Goal: Navigation & Orientation: Find specific page/section

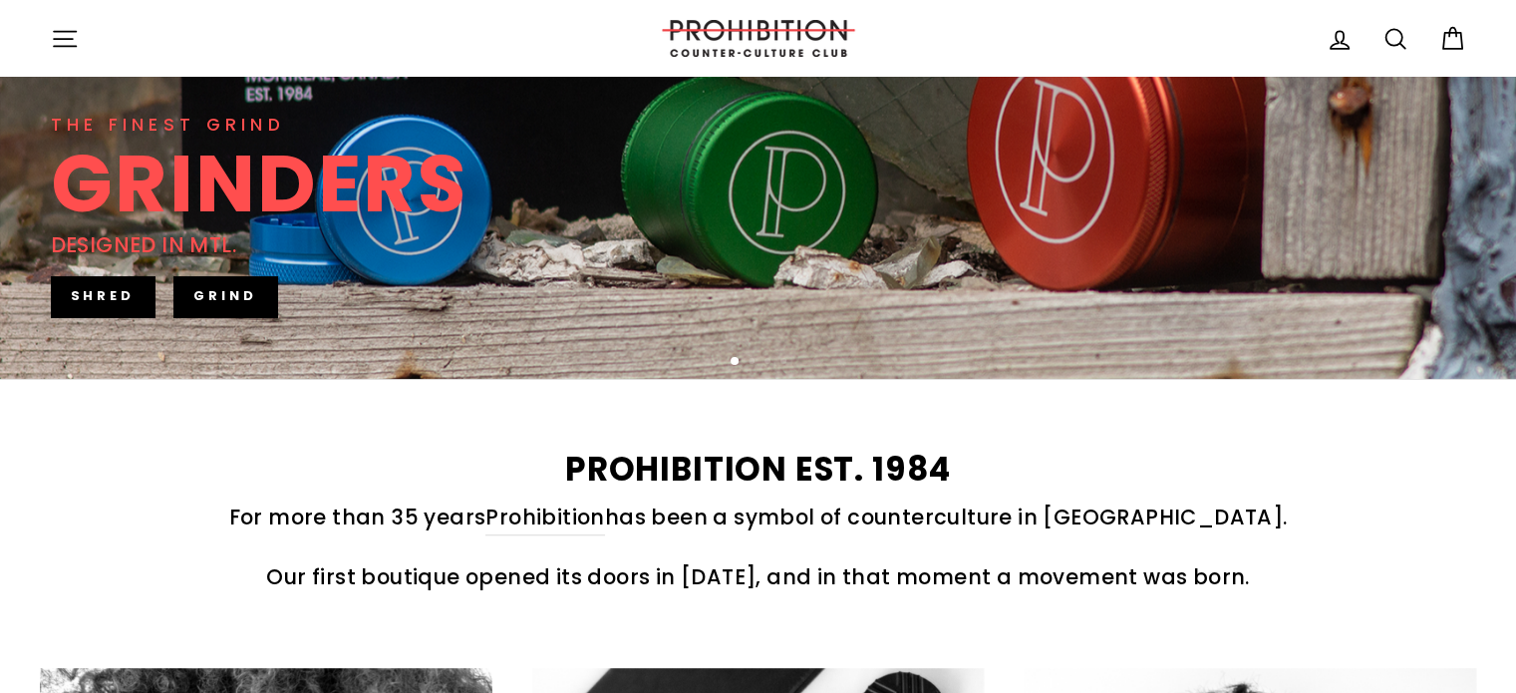
scroll to position [698, 0]
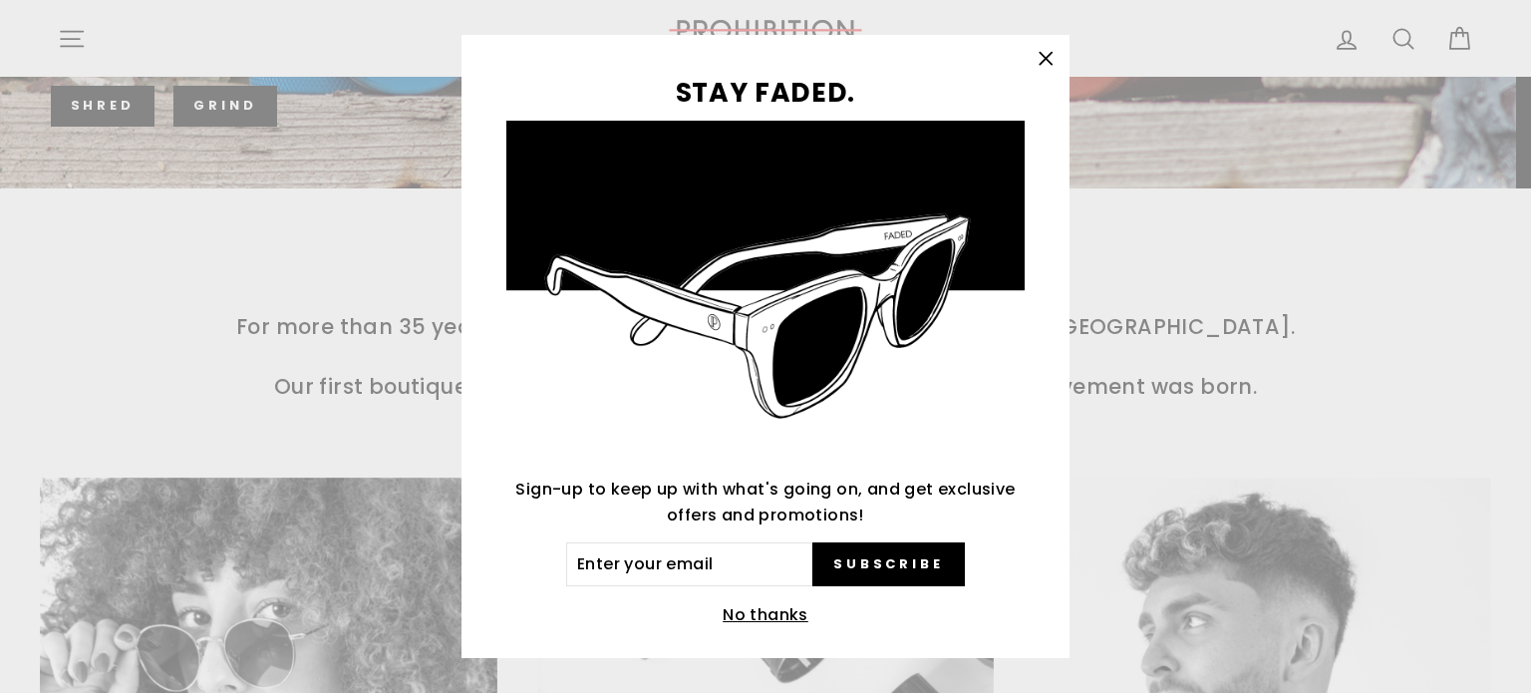
click at [1059, 51] on icon "button" at bounding box center [1045, 59] width 28 height 28
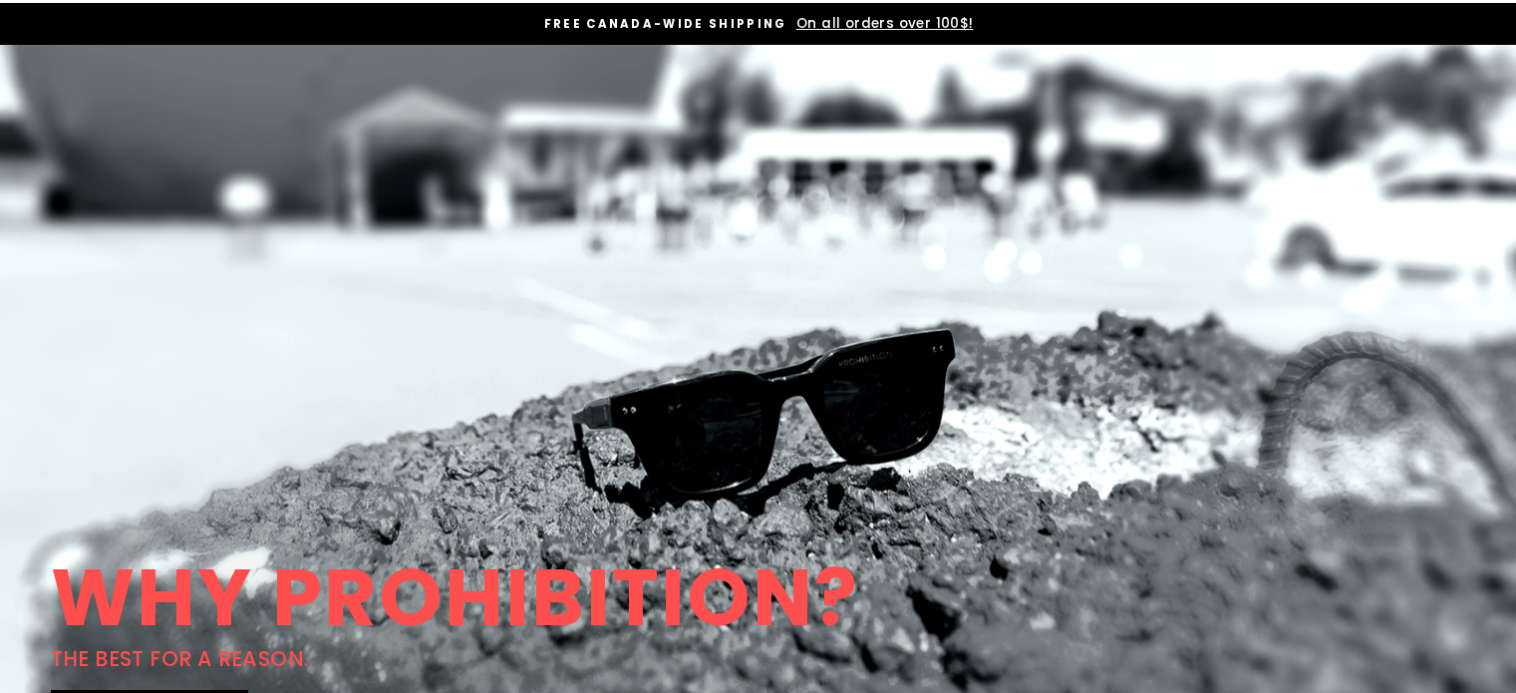
scroll to position [0, 0]
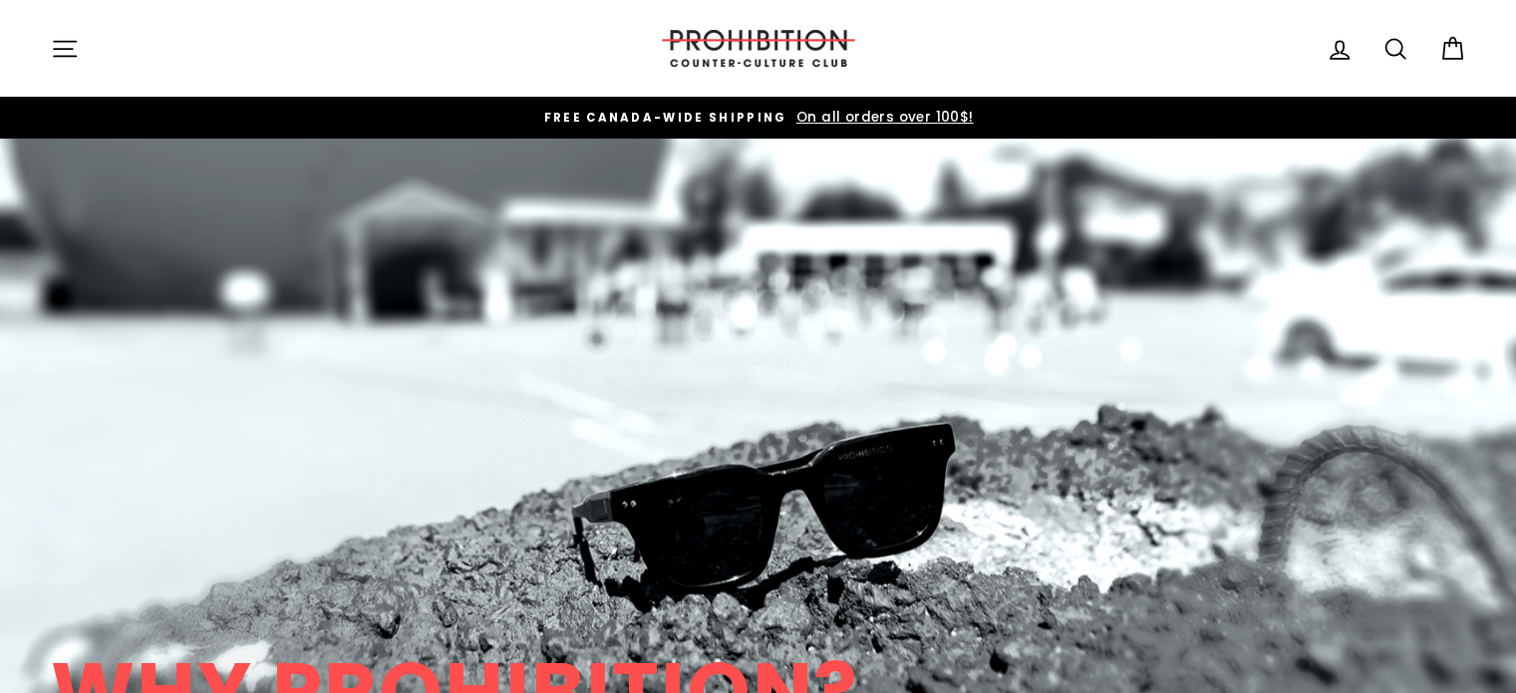
click at [1455, 36] on icon at bounding box center [1452, 49] width 28 height 28
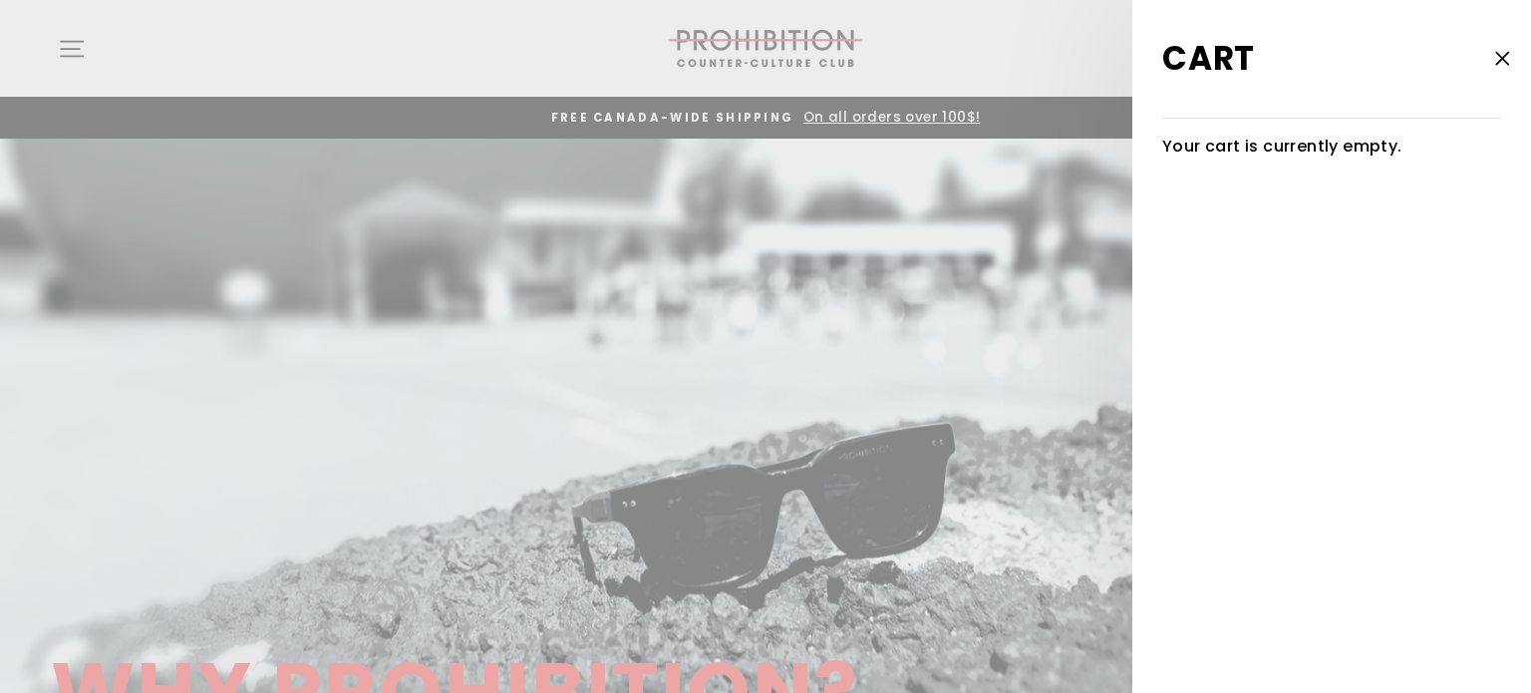
click at [1499, 69] on icon "button" at bounding box center [1502, 59] width 28 height 28
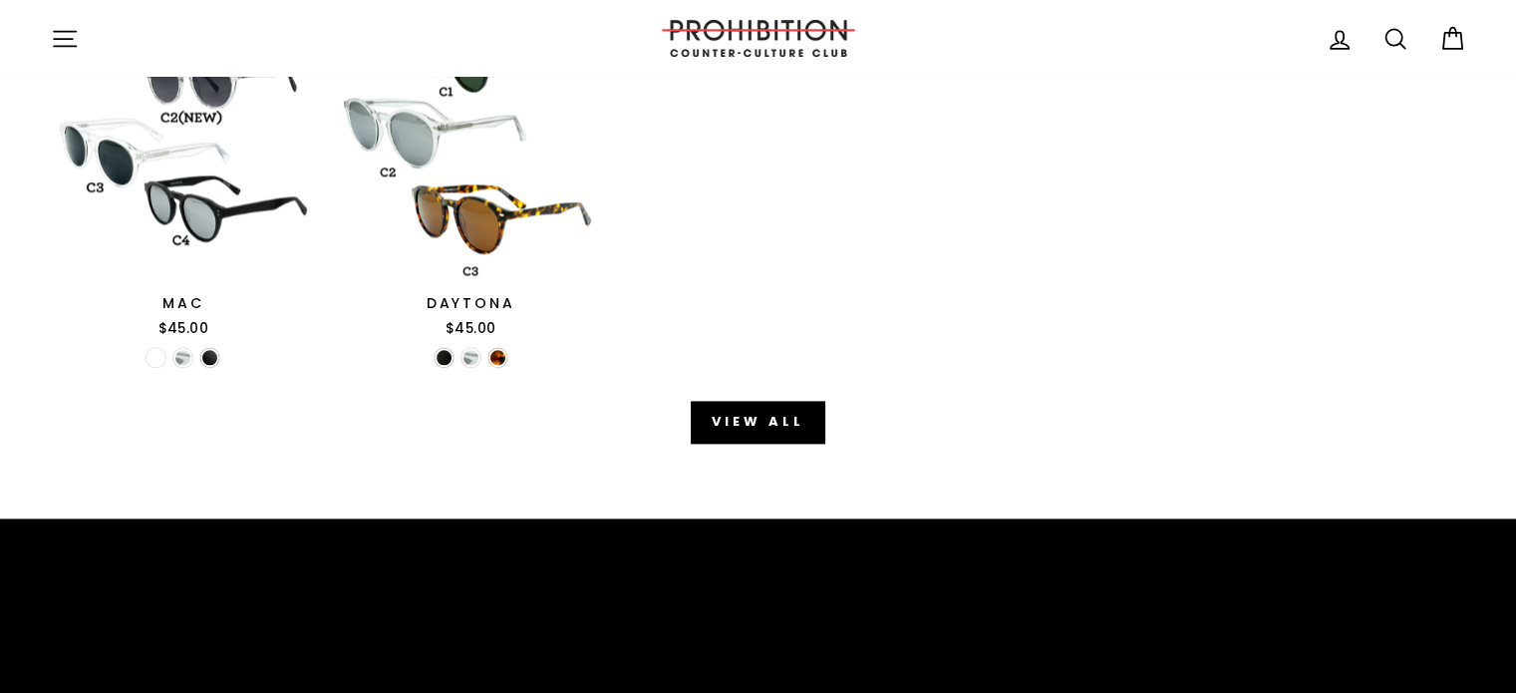
scroll to position [2691, 0]
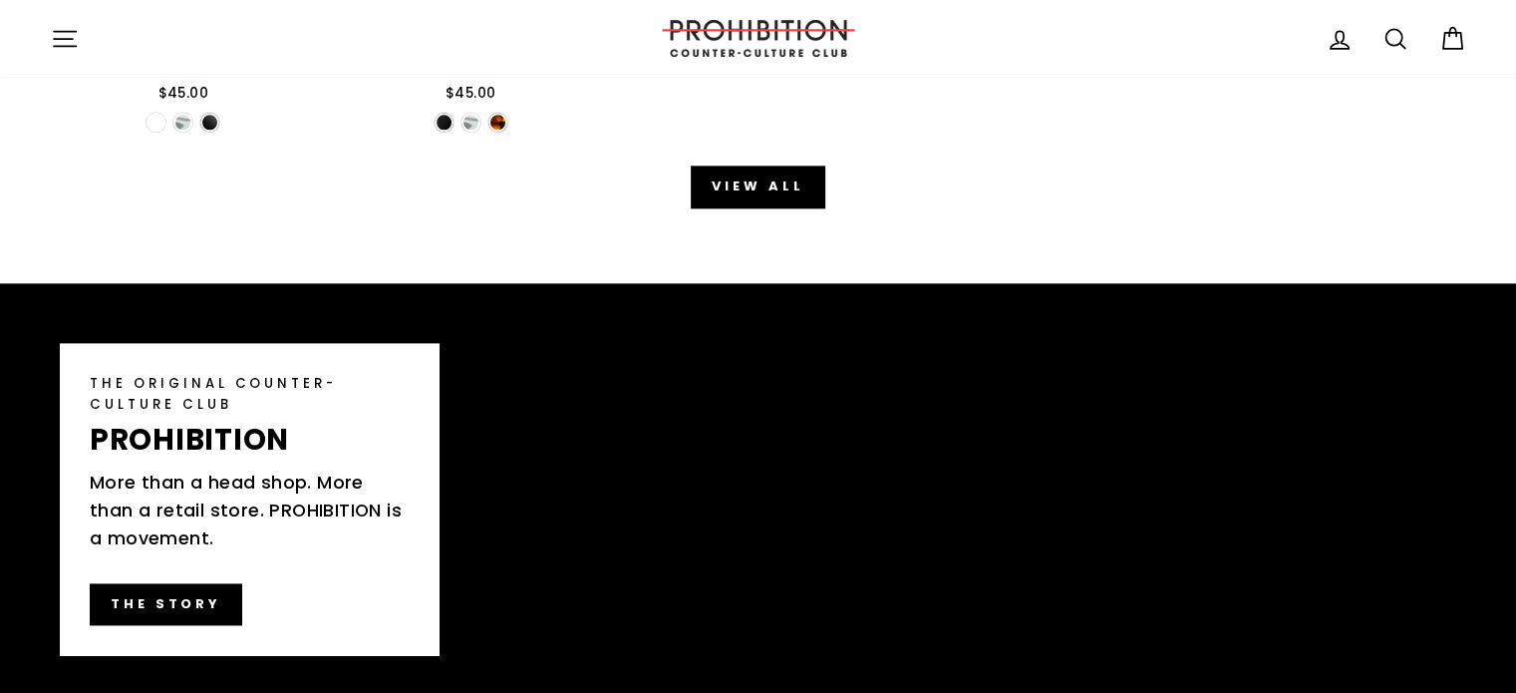
click at [781, 210] on main "THE FINEST GRIND GRINDERS DESIGNED IN MTL." at bounding box center [758, 156] width 1516 height 5417
click at [792, 190] on link "View all" at bounding box center [758, 186] width 134 height 42
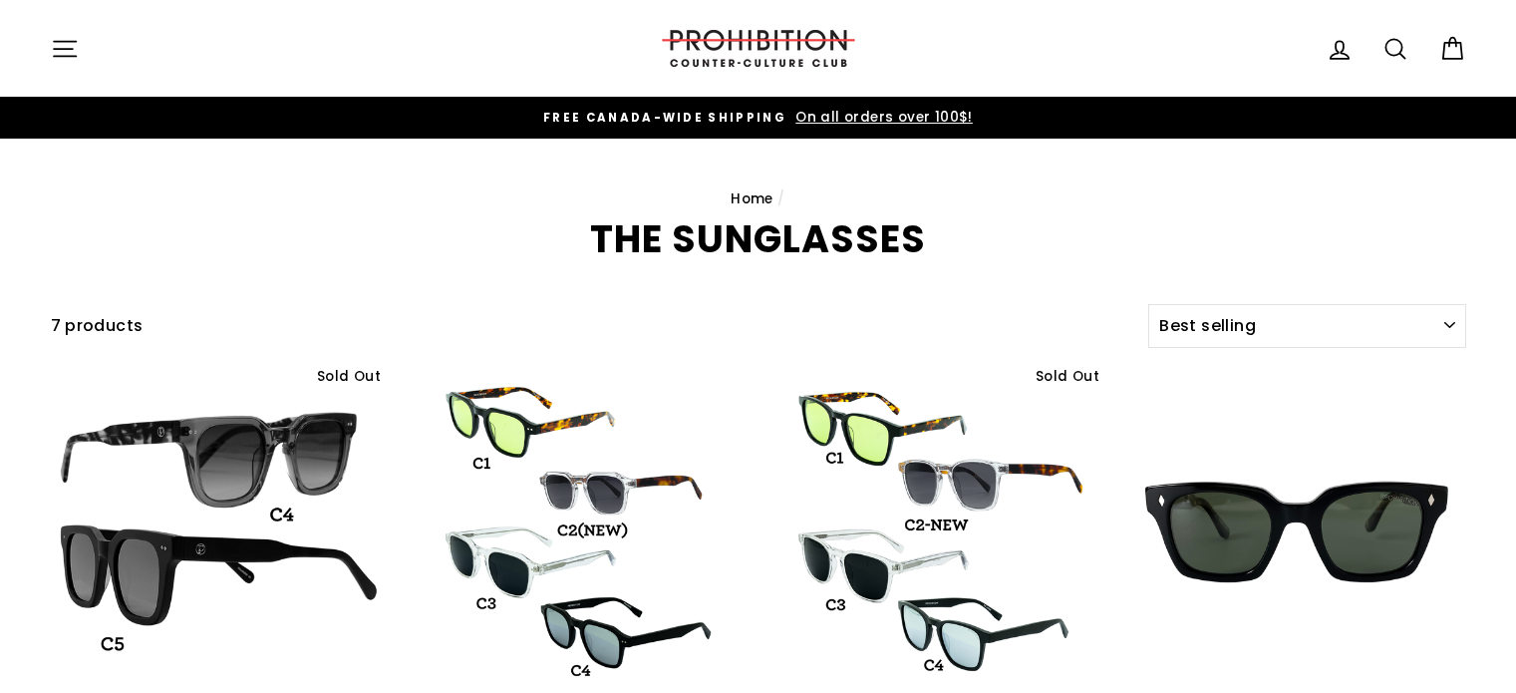
select select "best-selling"
click at [62, 39] on icon "button" at bounding box center [65, 49] width 28 height 28
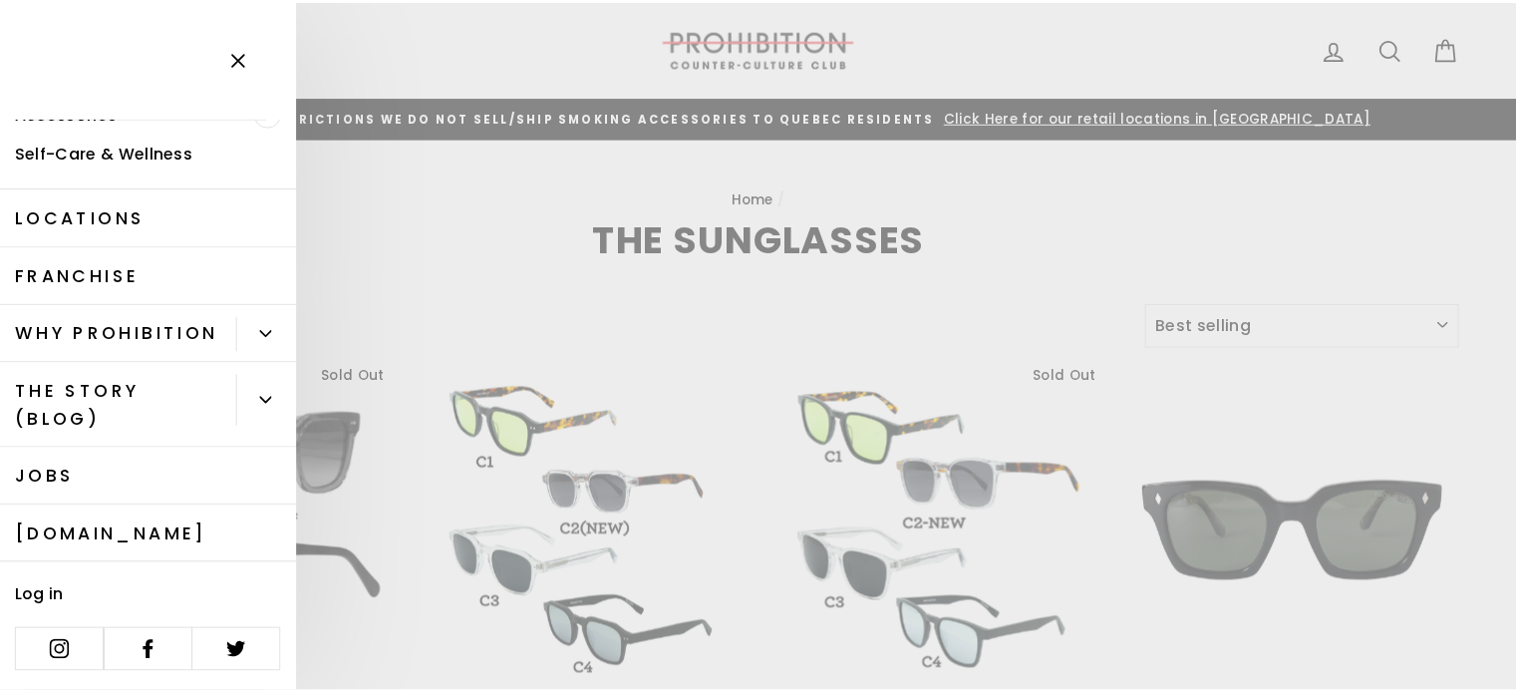
scroll to position [576, 0]
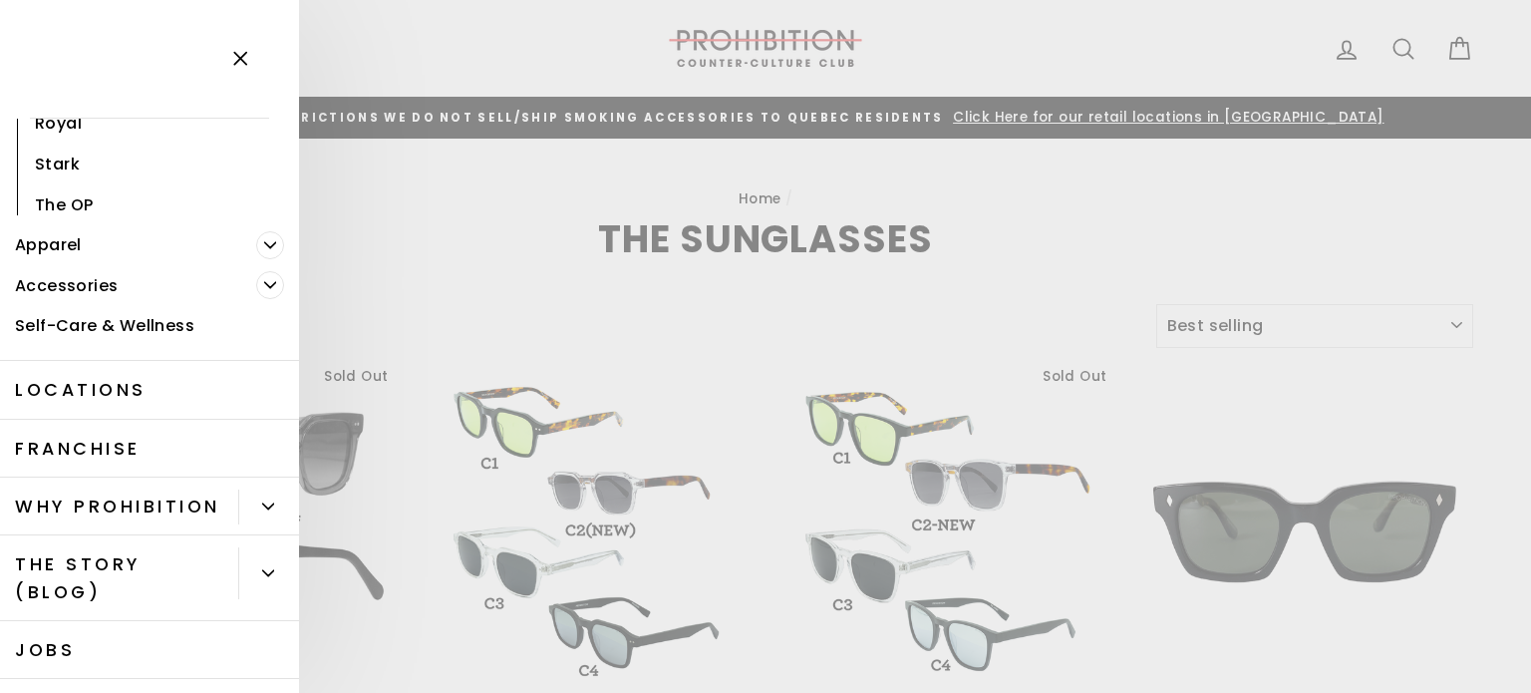
click at [264, 287] on icon "Primary" at bounding box center [270, 285] width 12 height 12
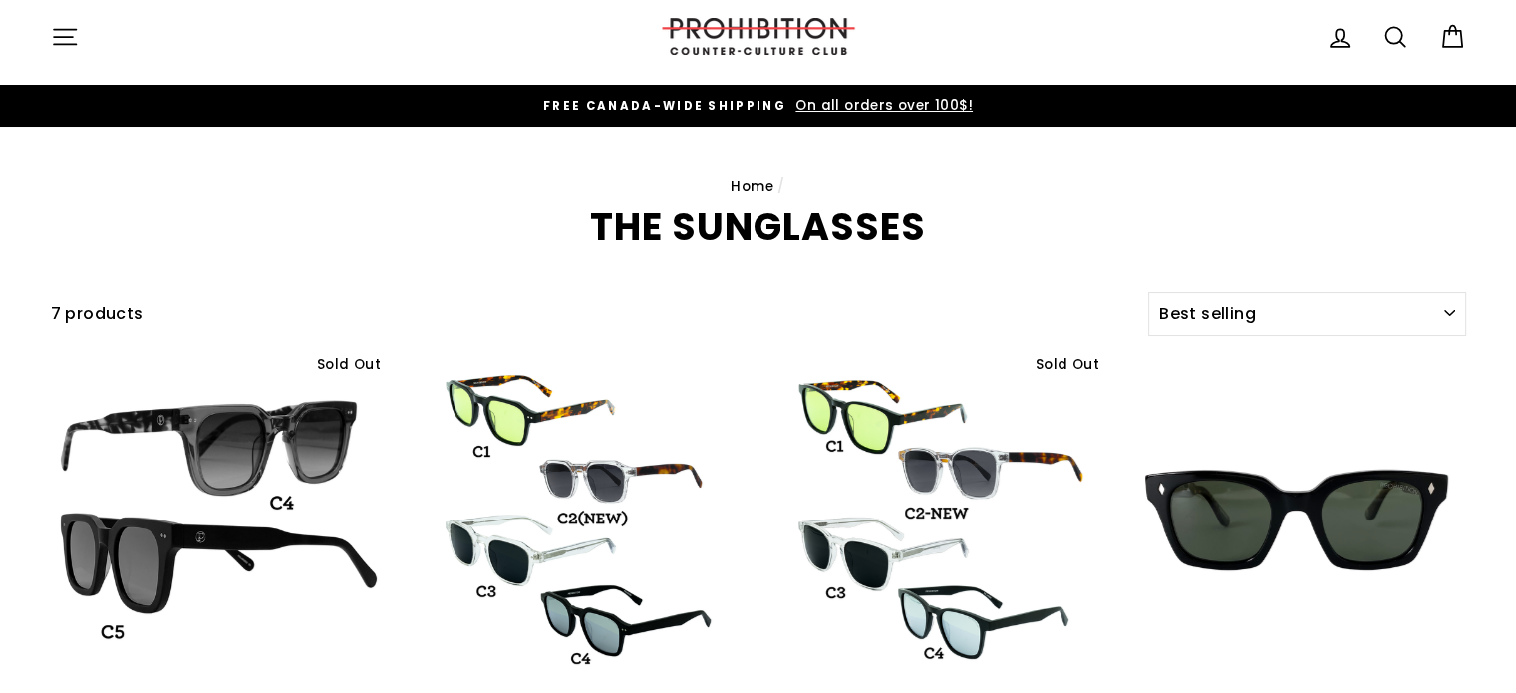
scroll to position [0, 0]
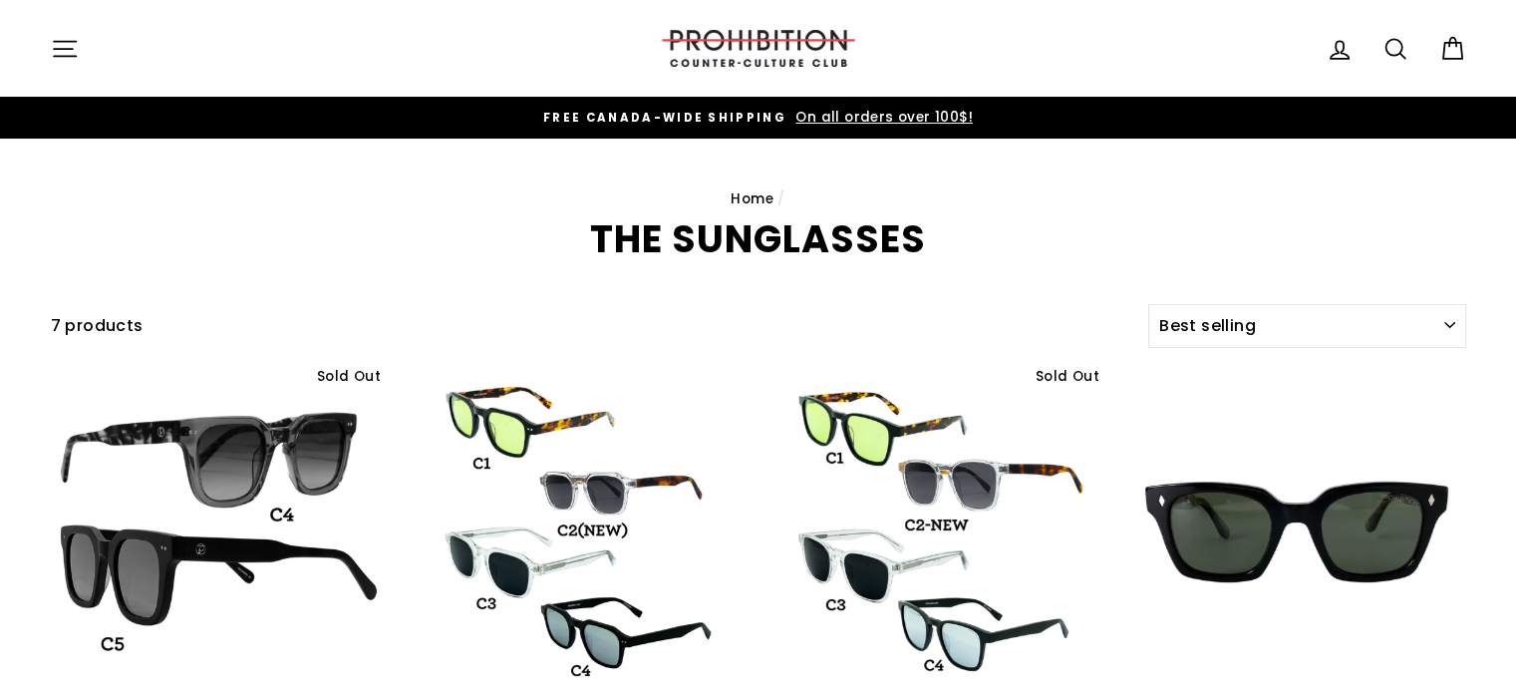
click at [745, 194] on link "Home" at bounding box center [751, 198] width 43 height 19
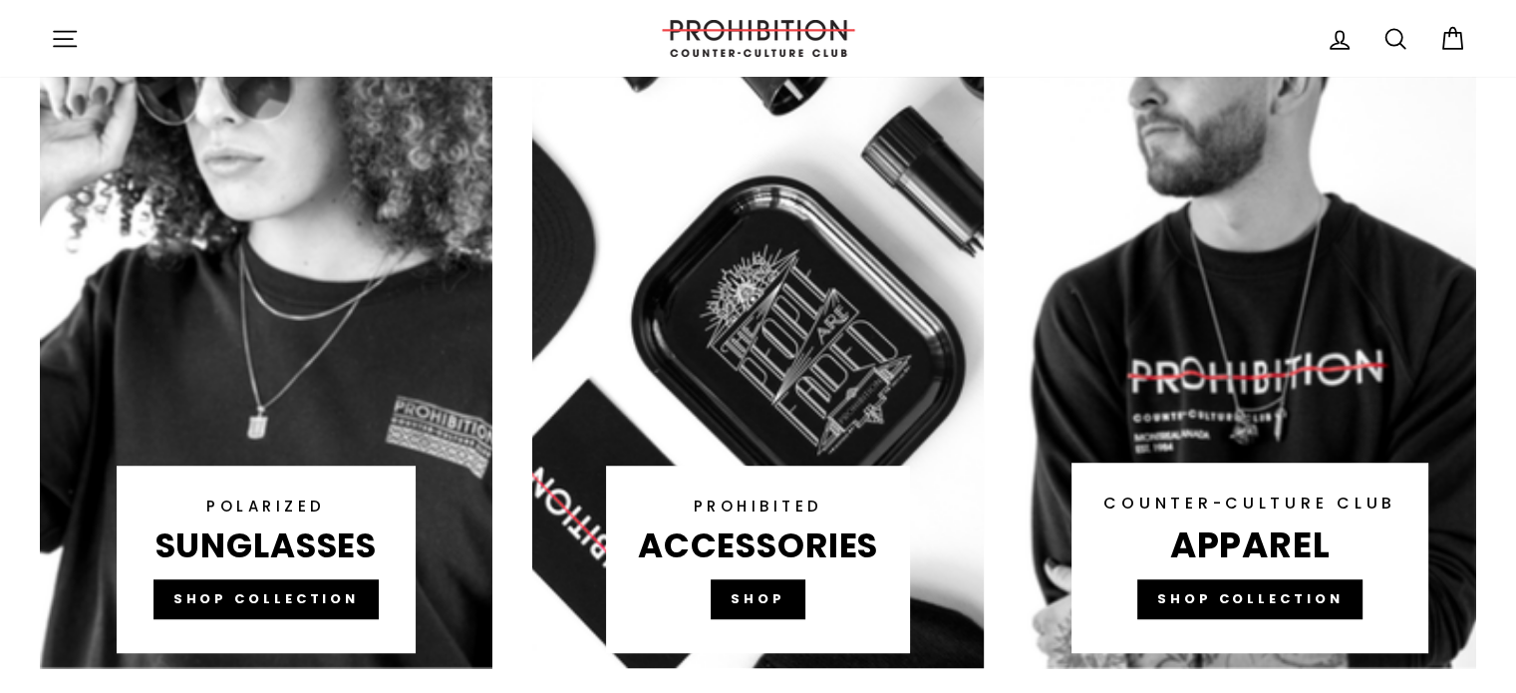
scroll to position [1296, 0]
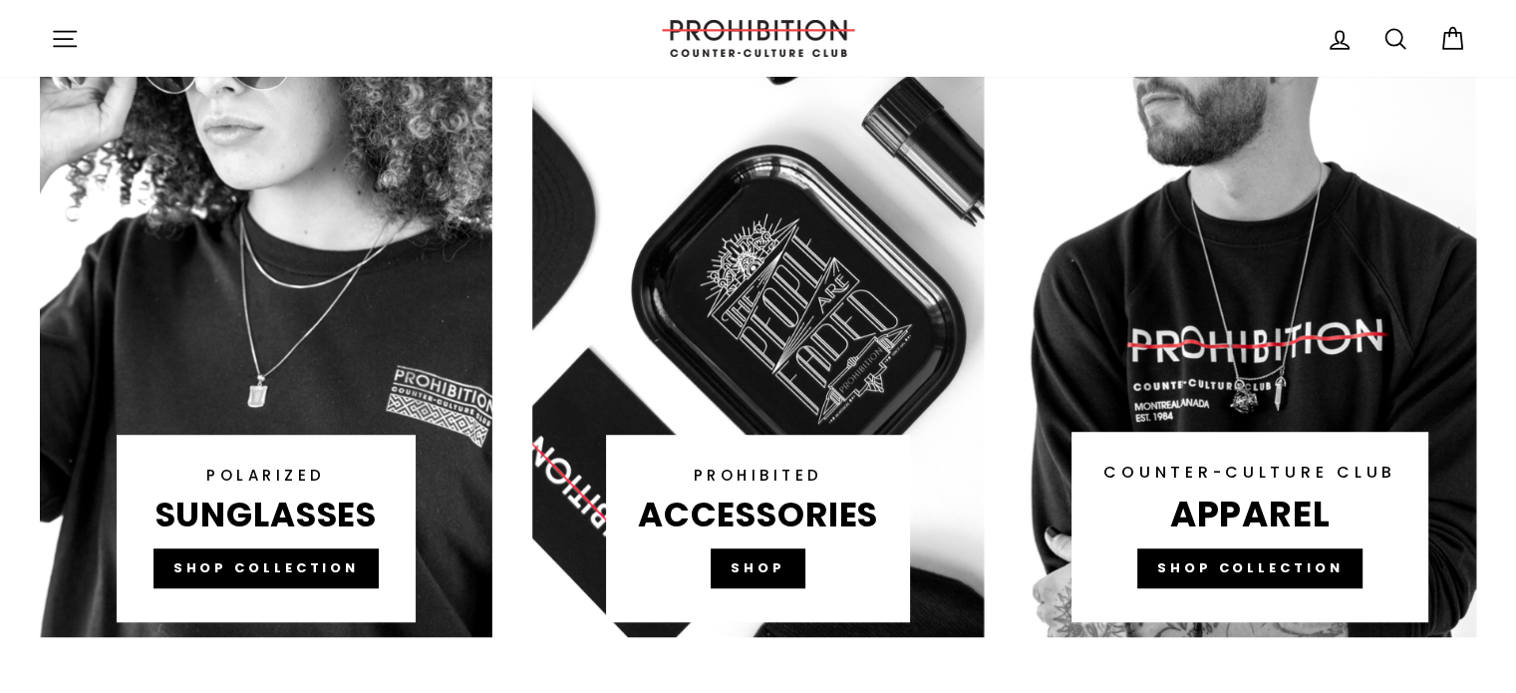
click at [778, 577] on link at bounding box center [758, 257] width 452 height 757
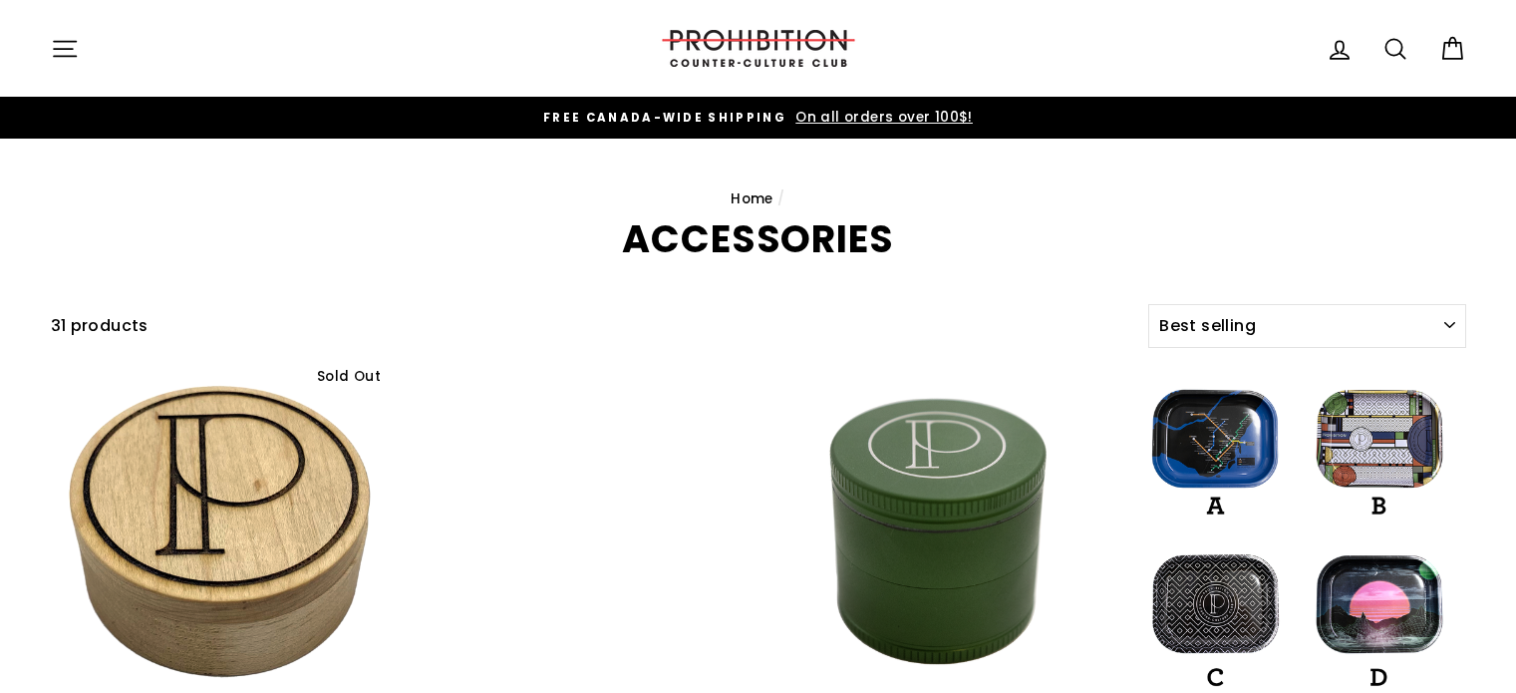
select select "best-selling"
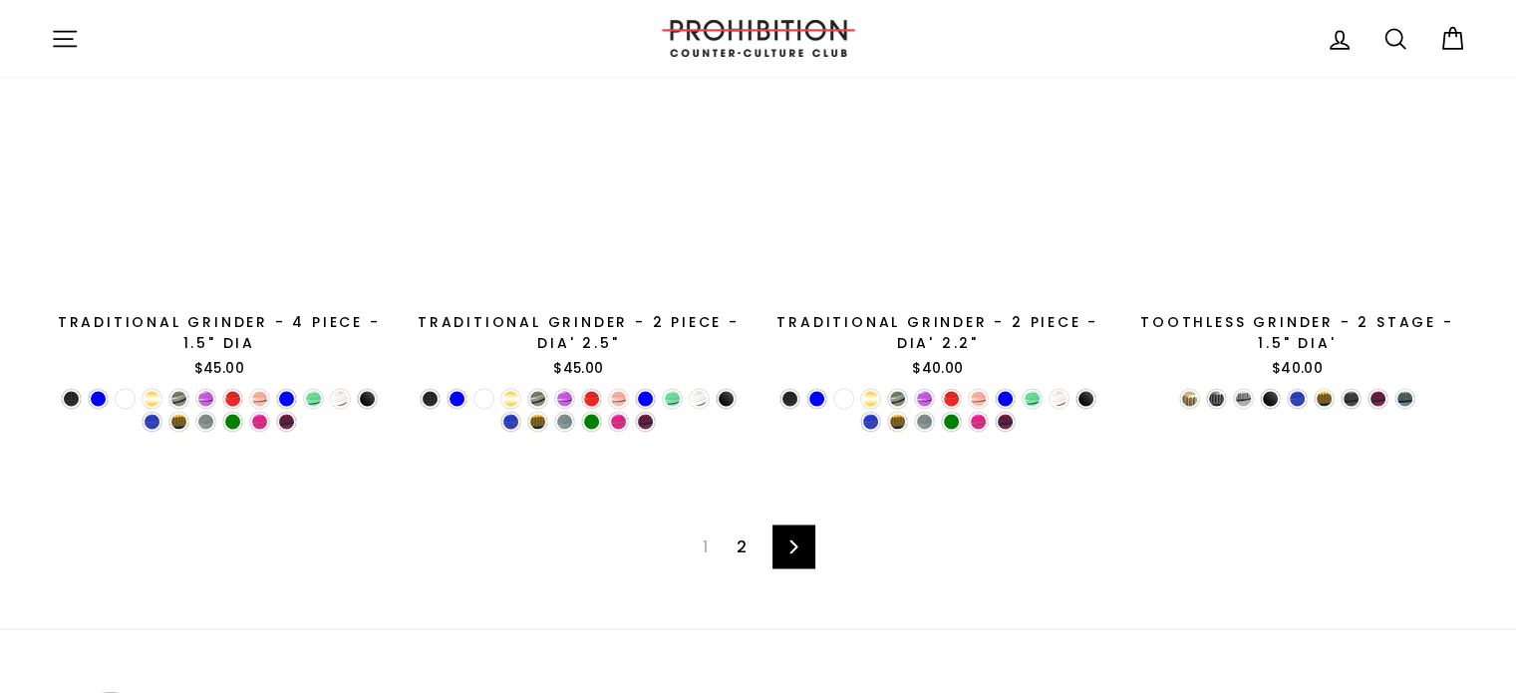
scroll to position [3289, 0]
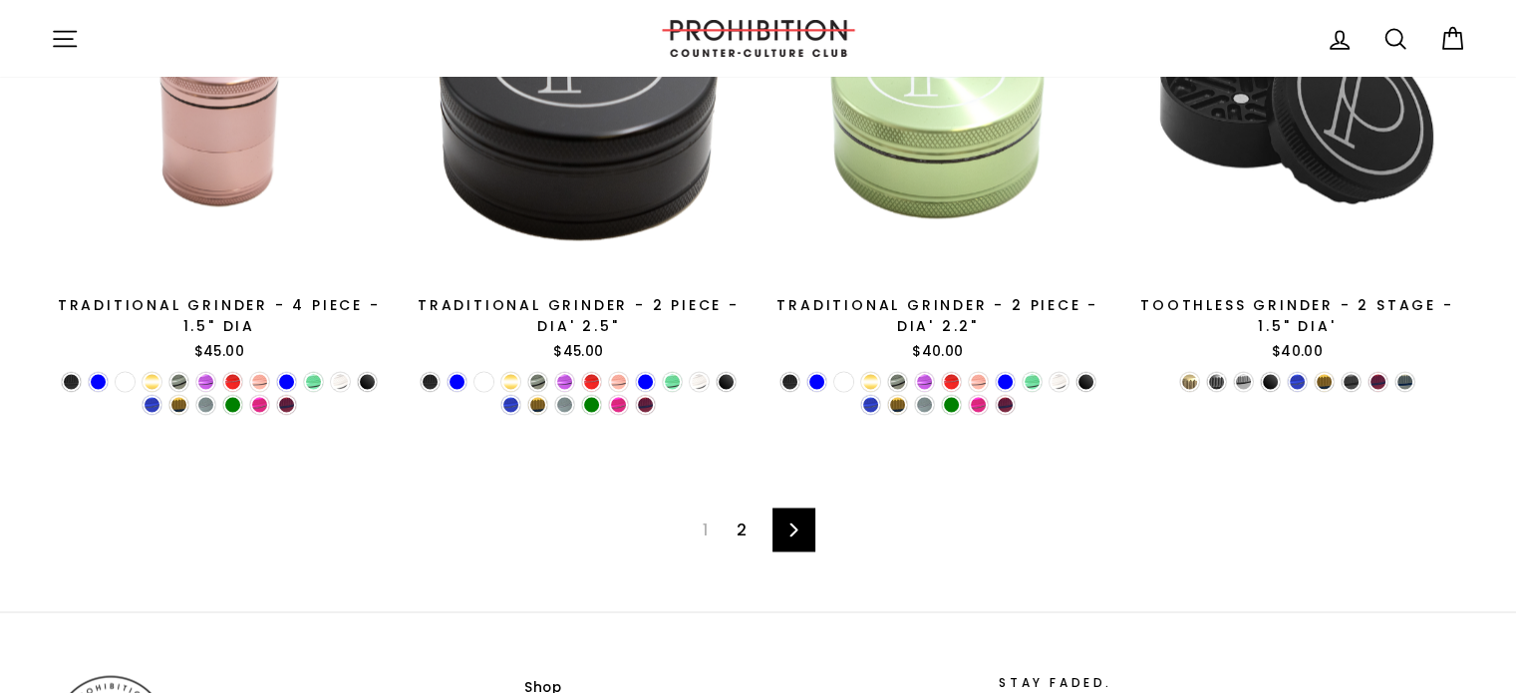
click at [745, 537] on link "2" at bounding box center [742, 529] width 34 height 32
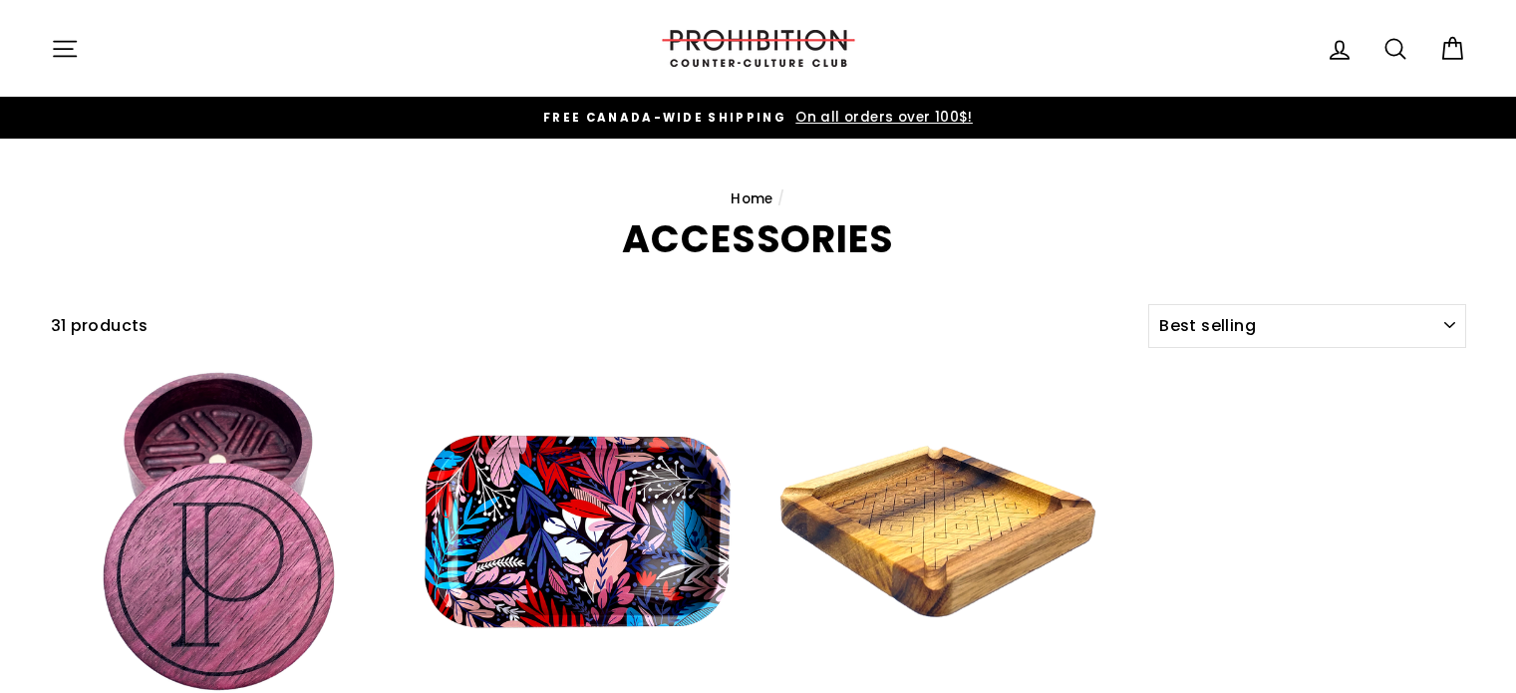
select select "best-selling"
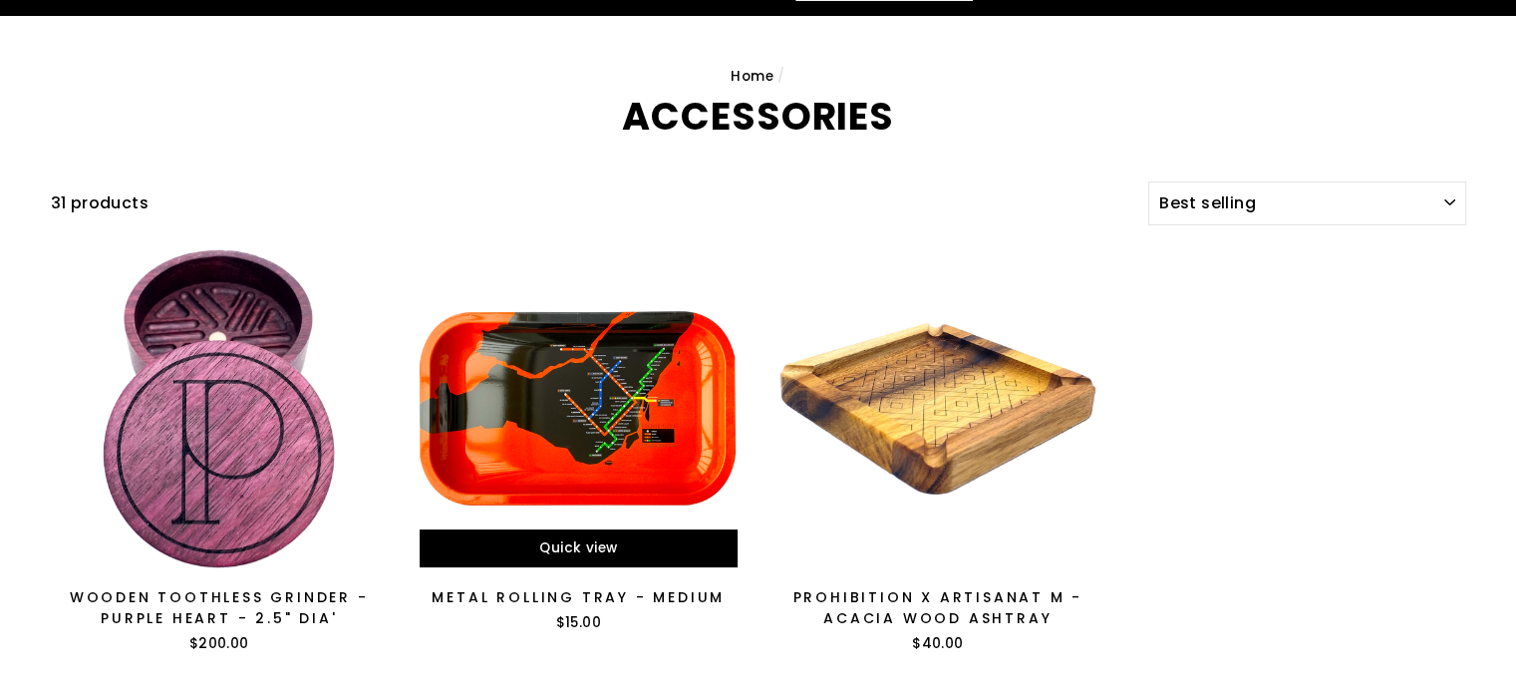
scroll to position [299, 0]
